Goal: Task Accomplishment & Management: Manage account settings

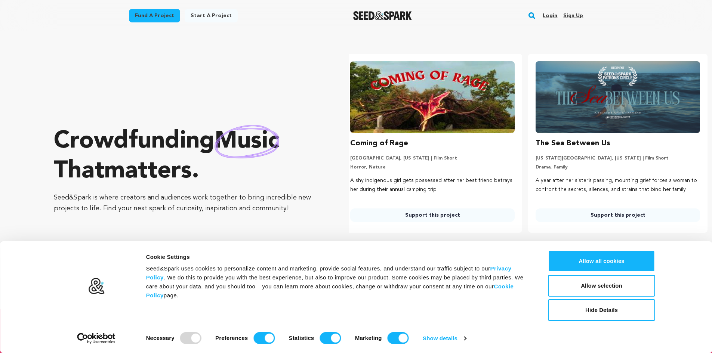
click at [569, 18] on link "Sign up" at bounding box center [573, 16] width 20 height 12
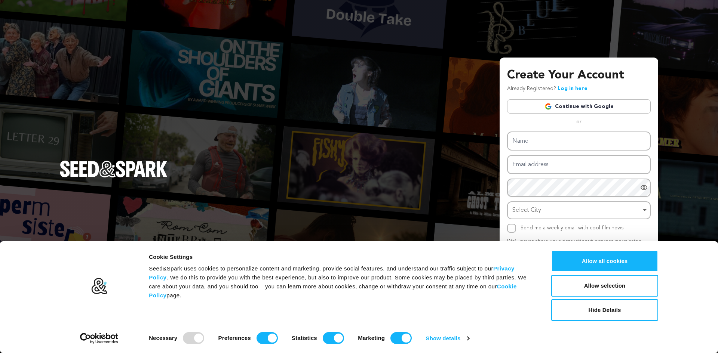
click at [588, 103] on link "Continue with Google" at bounding box center [579, 106] width 144 height 14
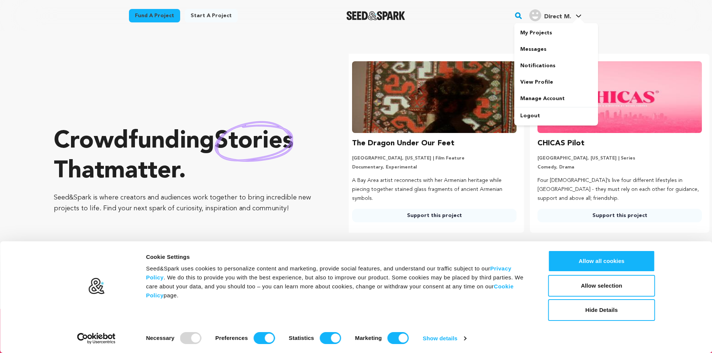
scroll to position [0, 191]
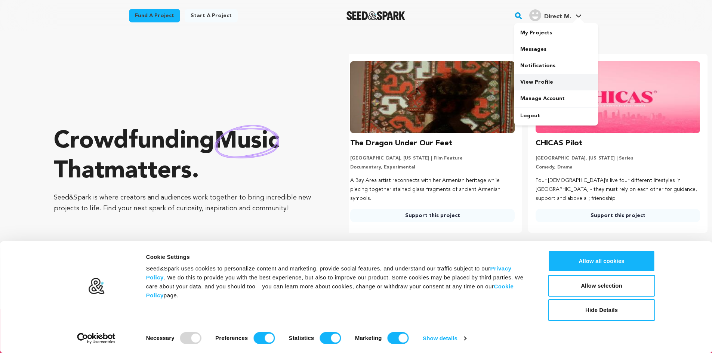
click at [541, 83] on link "View Profile" at bounding box center [556, 82] width 84 height 16
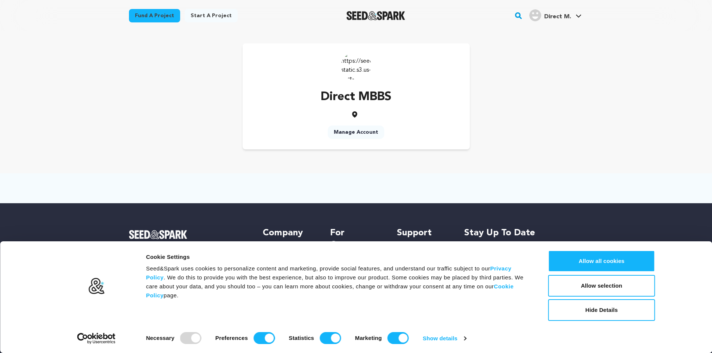
click at [356, 135] on link "Manage Account" at bounding box center [356, 132] width 56 height 13
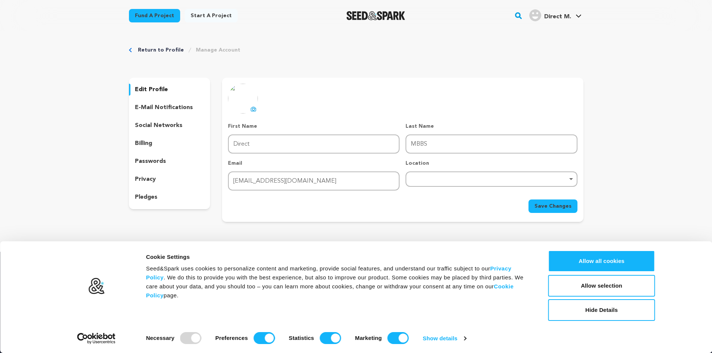
click at [252, 109] on icon at bounding box center [253, 109] width 6 height 6
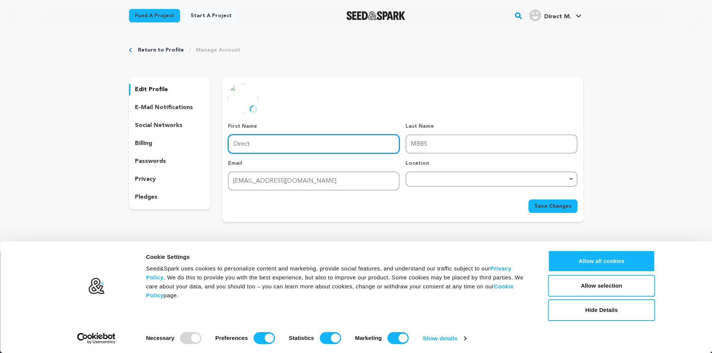
drag, startPoint x: 293, startPoint y: 143, endPoint x: 201, endPoint y: 148, distance: 92.1
click at [201, 148] on div "edit profile e-mail notifications social networks billing passwords privacy ple…" at bounding box center [356, 150] width 454 height 144
type input "MBBS"
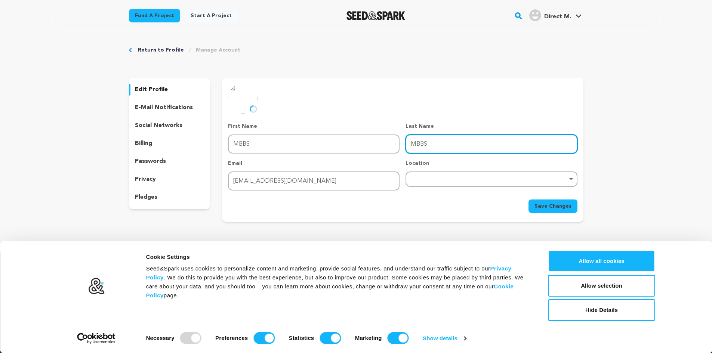
click at [435, 147] on input "MBBS" at bounding box center [491, 144] width 172 height 19
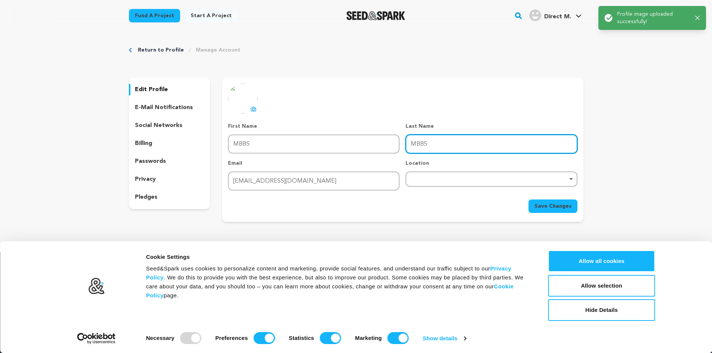
drag, startPoint x: 432, startPoint y: 145, endPoint x: 392, endPoint y: 152, distance: 40.3
click at [392, 152] on div "First Name First Name MBBS Last Name Last Name MBBS Email Email mbbs.direct00@g…" at bounding box center [402, 157] width 349 height 68
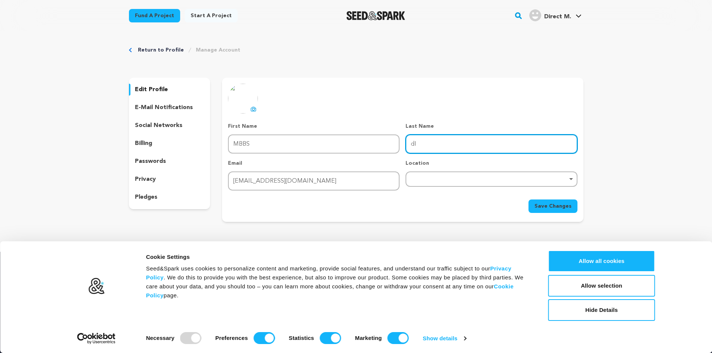
type input "d"
click at [425, 180] on div "Remove item" at bounding box center [491, 179] width 164 height 3
type input "DIRECT"
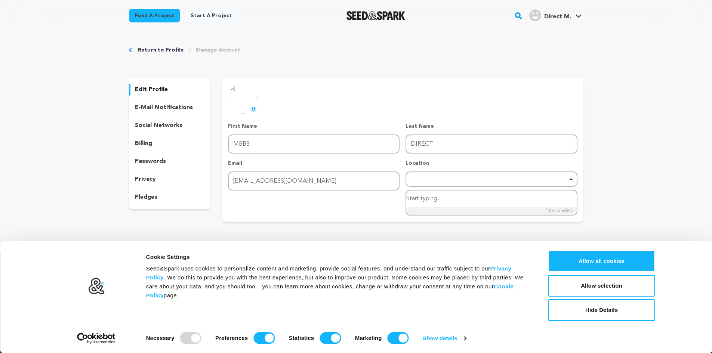
type input "N"
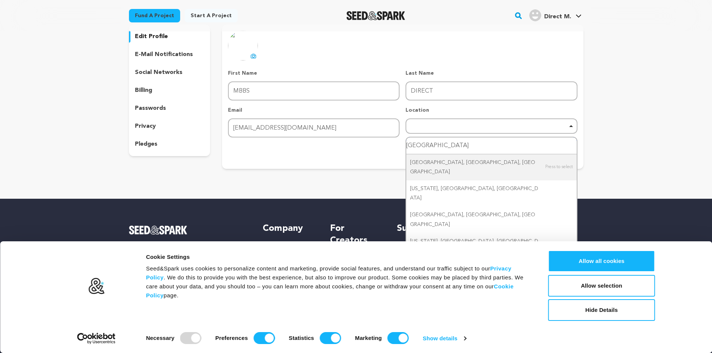
scroll to position [75, 0]
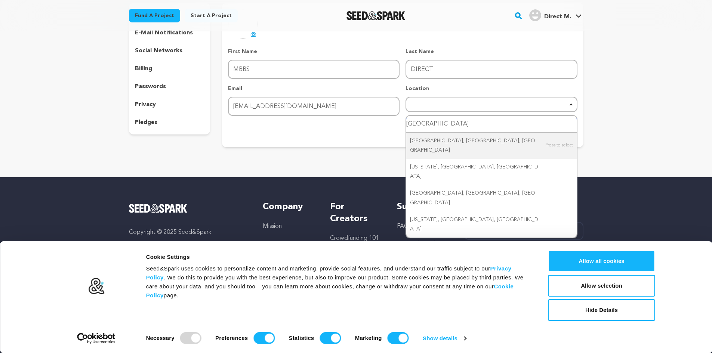
drag, startPoint x: 433, startPoint y: 121, endPoint x: 387, endPoint y: 122, distance: 46.7
click at [387, 122] on form "First Name First Name MBBS Last Name Last Name DIRECT Email Email mbbs.direct00…" at bounding box center [402, 93] width 349 height 90
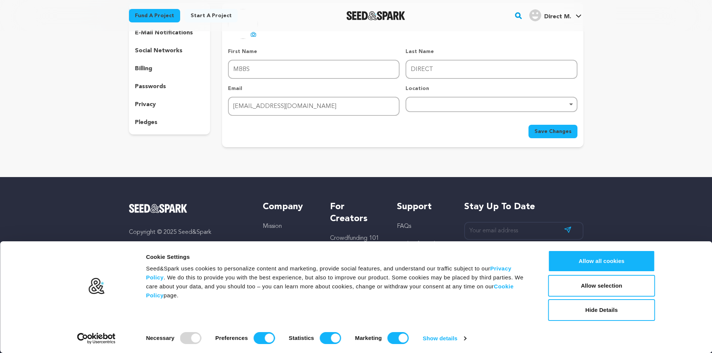
click at [423, 107] on div "Remove item" at bounding box center [491, 104] width 172 height 15
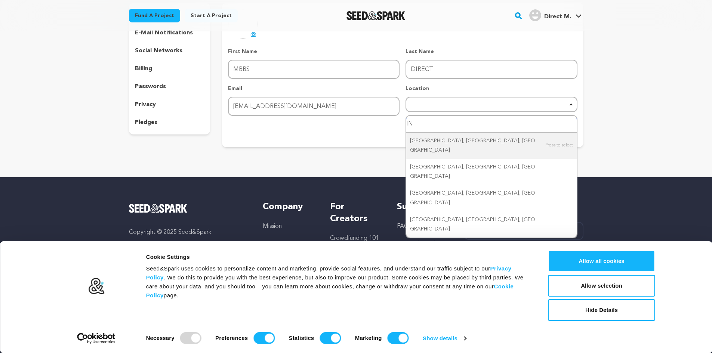
type input "I"
type input "NOIDA, UP"
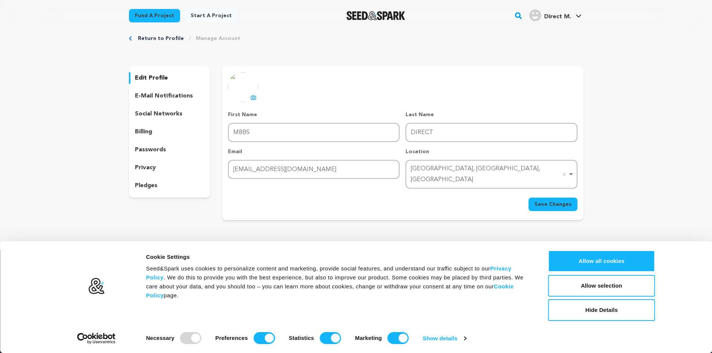
scroll to position [0, 0]
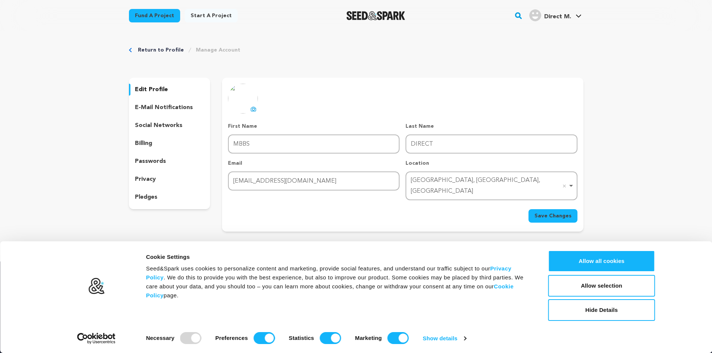
click at [571, 212] on span "Save Changes" at bounding box center [552, 215] width 37 height 7
click at [160, 127] on p "social networks" at bounding box center [158, 125] width 47 height 9
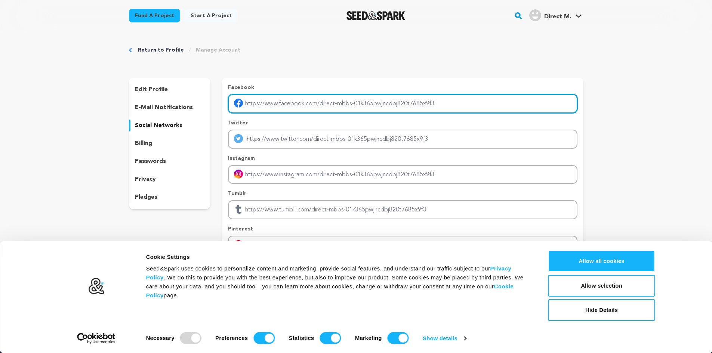
click at [282, 99] on input "Enter facebook profile link" at bounding box center [402, 103] width 349 height 19
type input "https://www.facebook.com/mbbsdirectindia/"
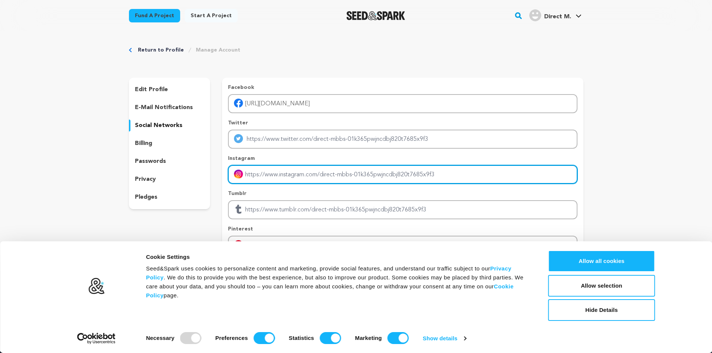
click at [289, 172] on input "Enter instagram handle link" at bounding box center [402, 174] width 349 height 19
type input "https://www.instagram.com/mbbs.direct"
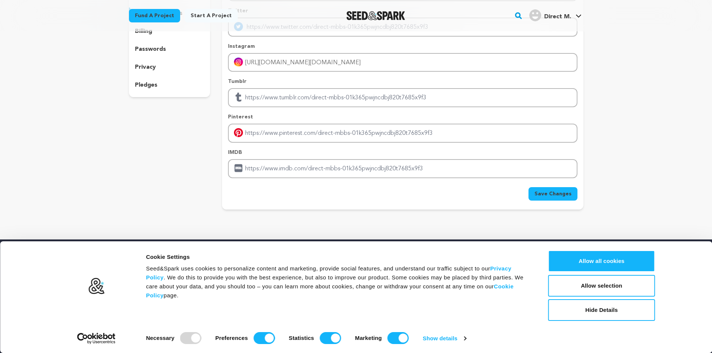
click at [537, 194] on span "Save Changes" at bounding box center [552, 193] width 37 height 7
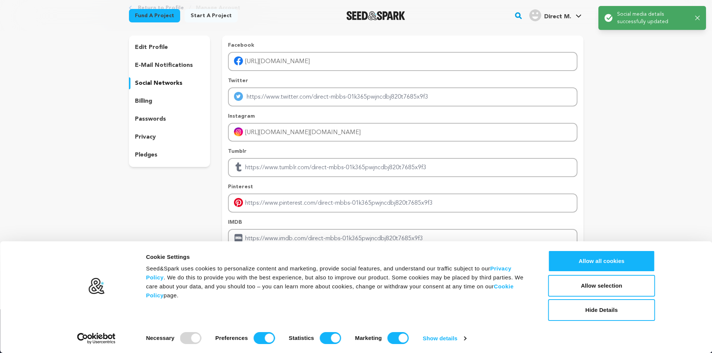
scroll to position [0, 0]
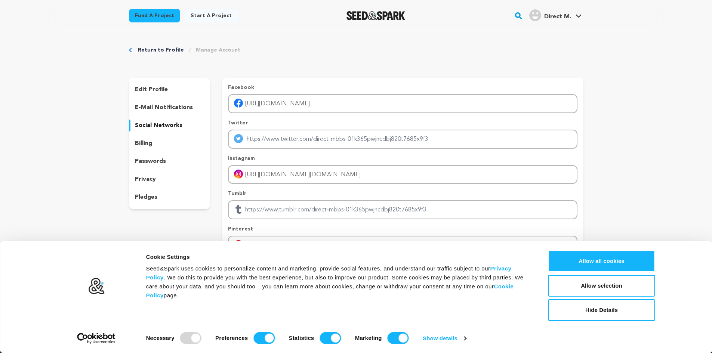
click at [158, 86] on p "edit profile" at bounding box center [151, 89] width 33 height 9
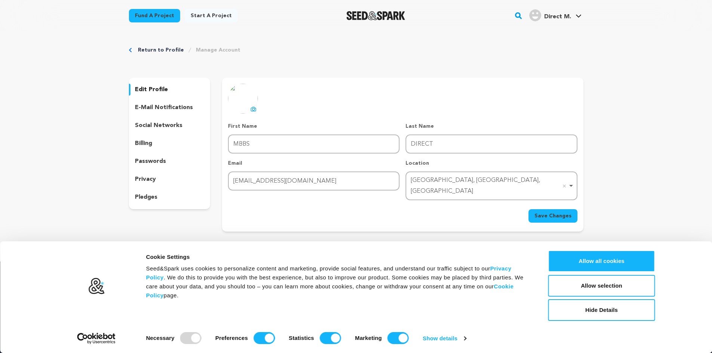
click at [157, 46] on link "Return to Profile" at bounding box center [161, 49] width 46 height 7
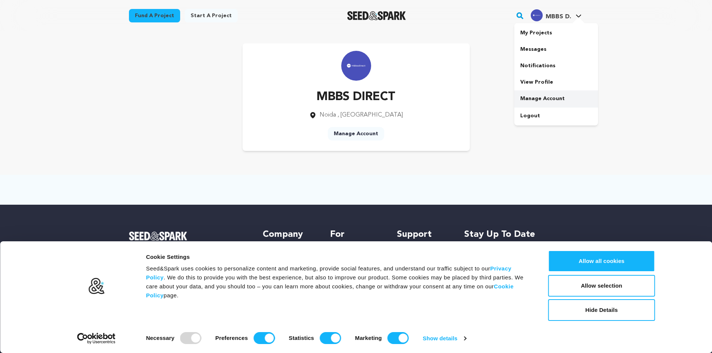
click at [541, 95] on link "Manage Account" at bounding box center [556, 98] width 84 height 16
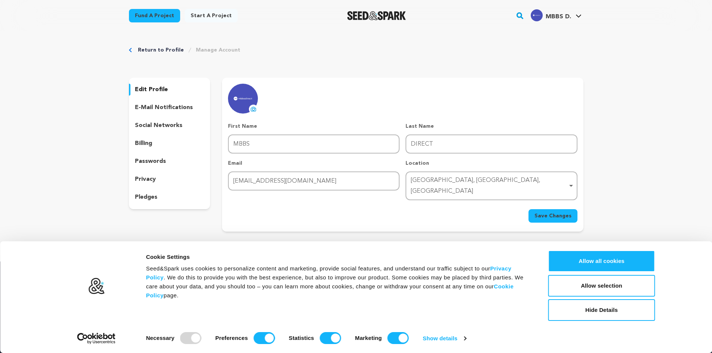
click at [207, 49] on link "Manage Account" at bounding box center [218, 49] width 44 height 7
click at [157, 50] on link "Return to Profile" at bounding box center [161, 49] width 46 height 7
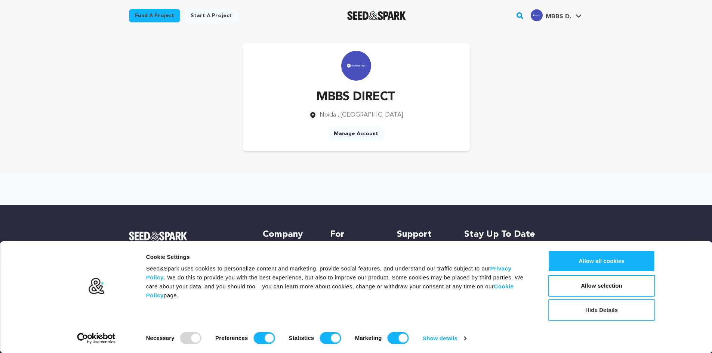
click at [619, 305] on button "Hide Details" at bounding box center [601, 310] width 107 height 22
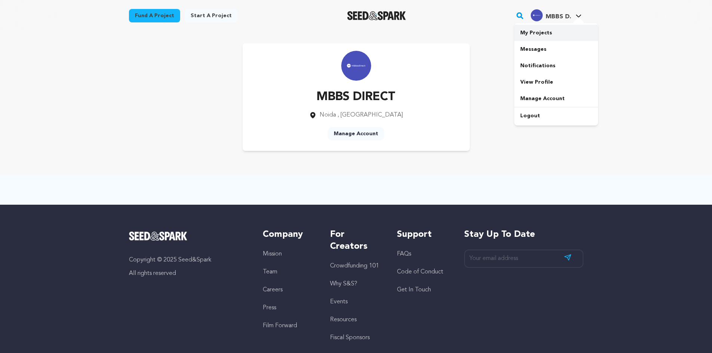
click at [536, 30] on link "My Projects" at bounding box center [556, 33] width 84 height 16
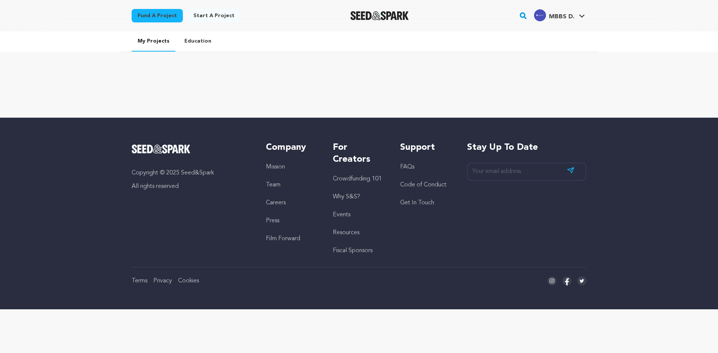
click at [203, 39] on link "Education" at bounding box center [197, 40] width 39 height 19
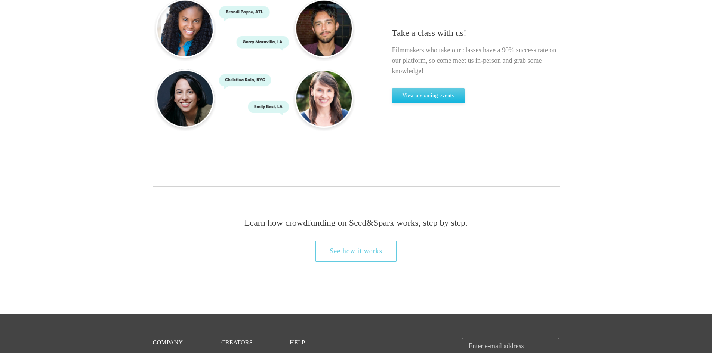
scroll to position [710, 0]
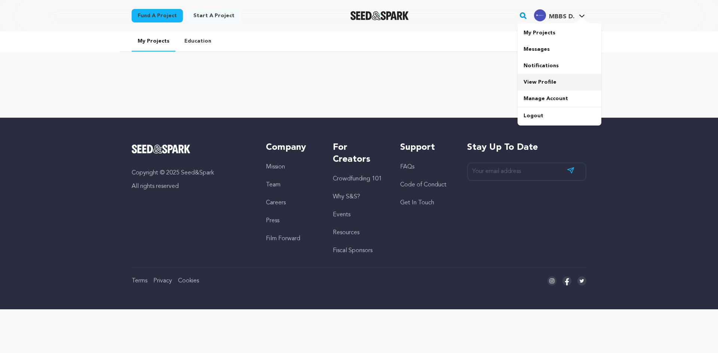
click at [555, 78] on link "View Profile" at bounding box center [559, 82] width 84 height 16
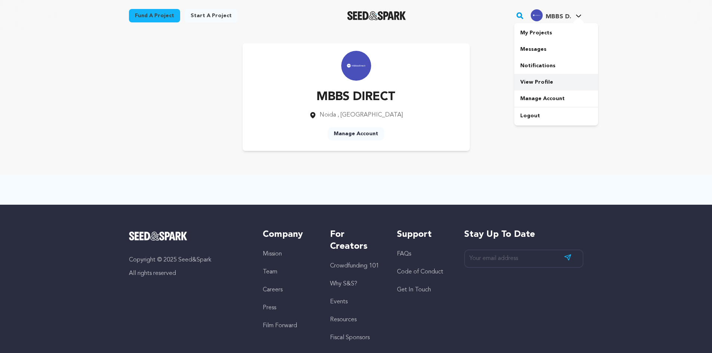
click at [550, 83] on link "View Profile" at bounding box center [556, 82] width 84 height 16
